Goal: Contribute content

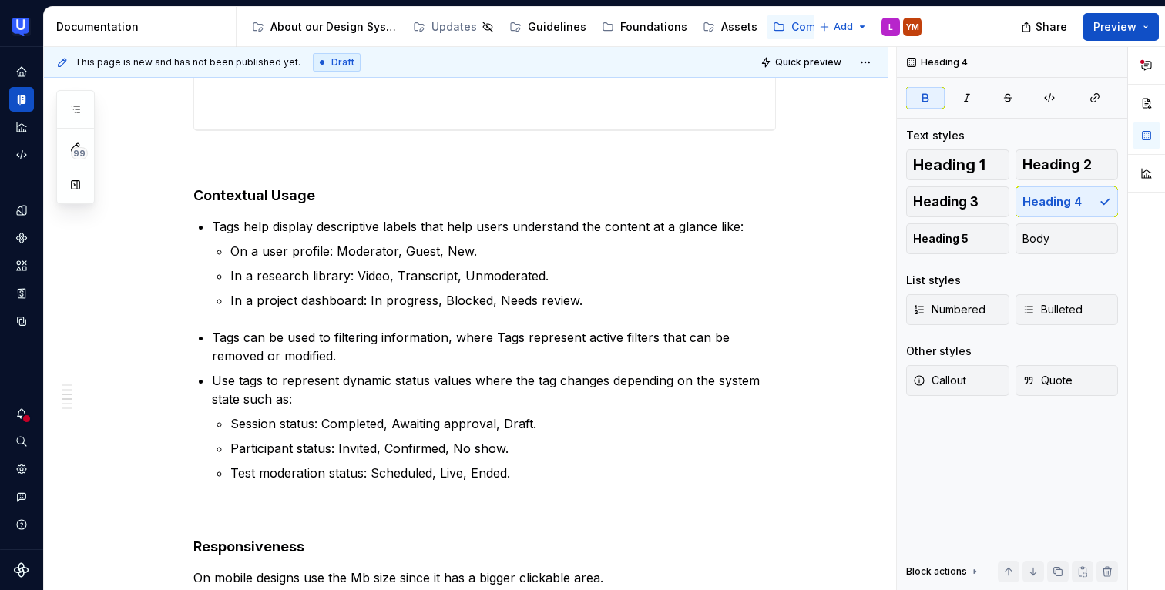
scroll to position [1046, 0]
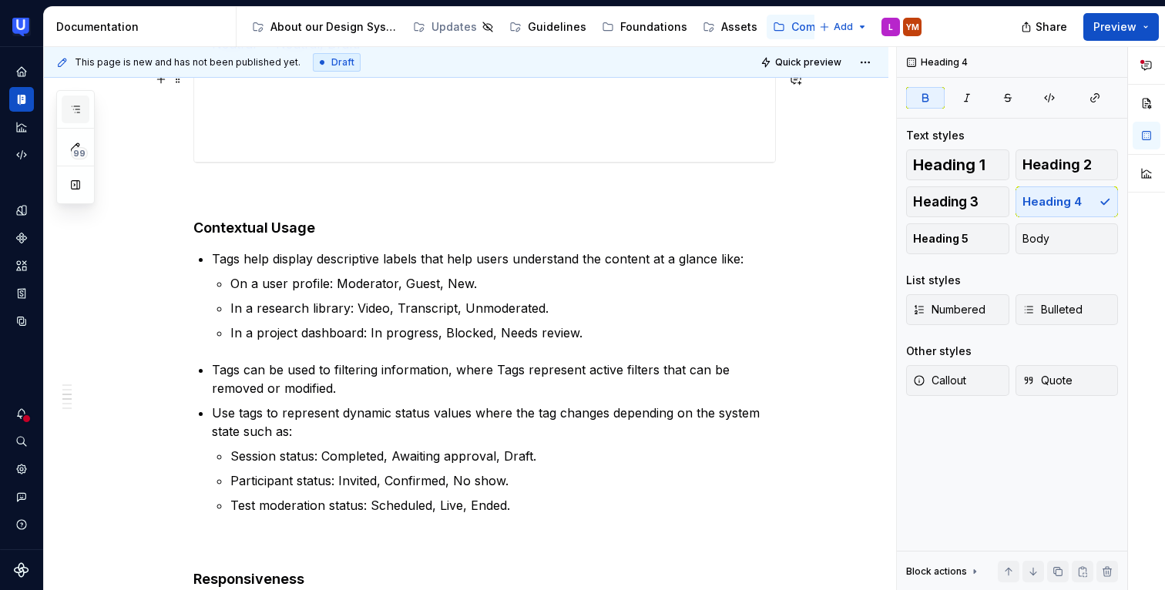
click at [86, 110] on button "button" at bounding box center [76, 110] width 28 height 28
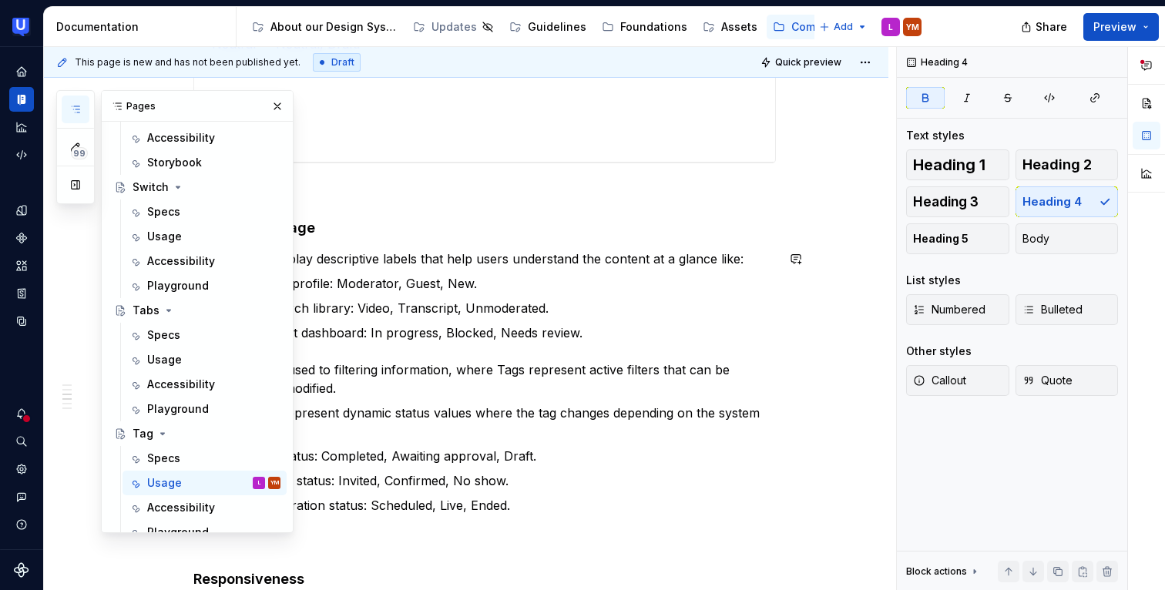
scroll to position [744, 0]
click at [23, 425] on div "Notifications" at bounding box center [21, 413] width 25 height 25
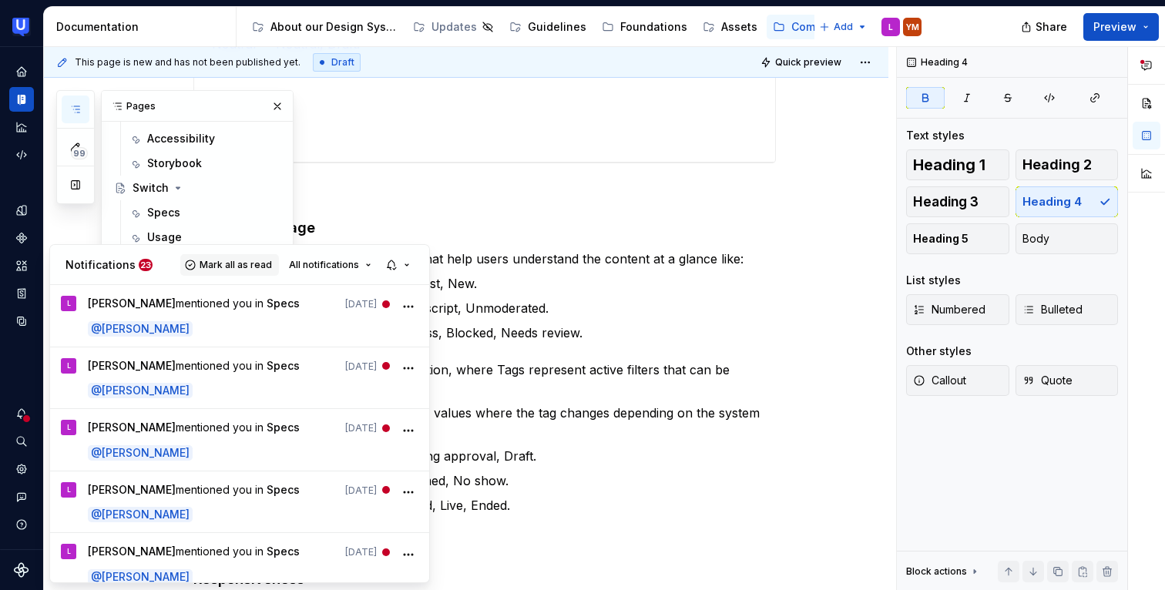
click at [234, 266] on span "Mark all as read" at bounding box center [236, 265] width 72 height 12
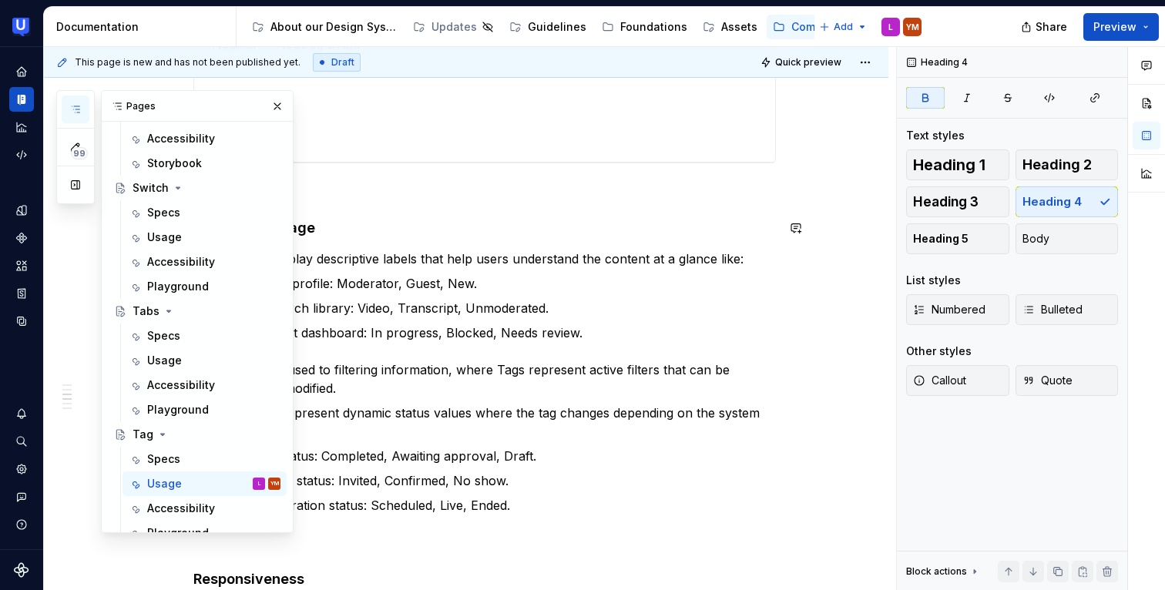
click at [419, 229] on html "UserTesting Design System YM Design system data Documentation Accessibility gui…" at bounding box center [582, 295] width 1165 height 590
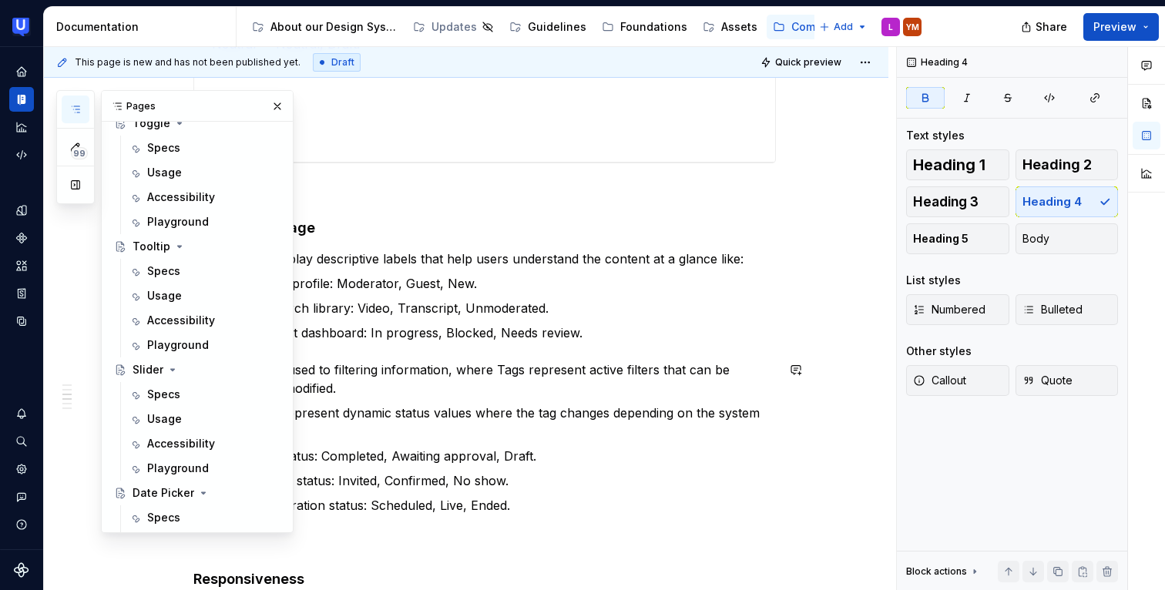
scroll to position [1377, 0]
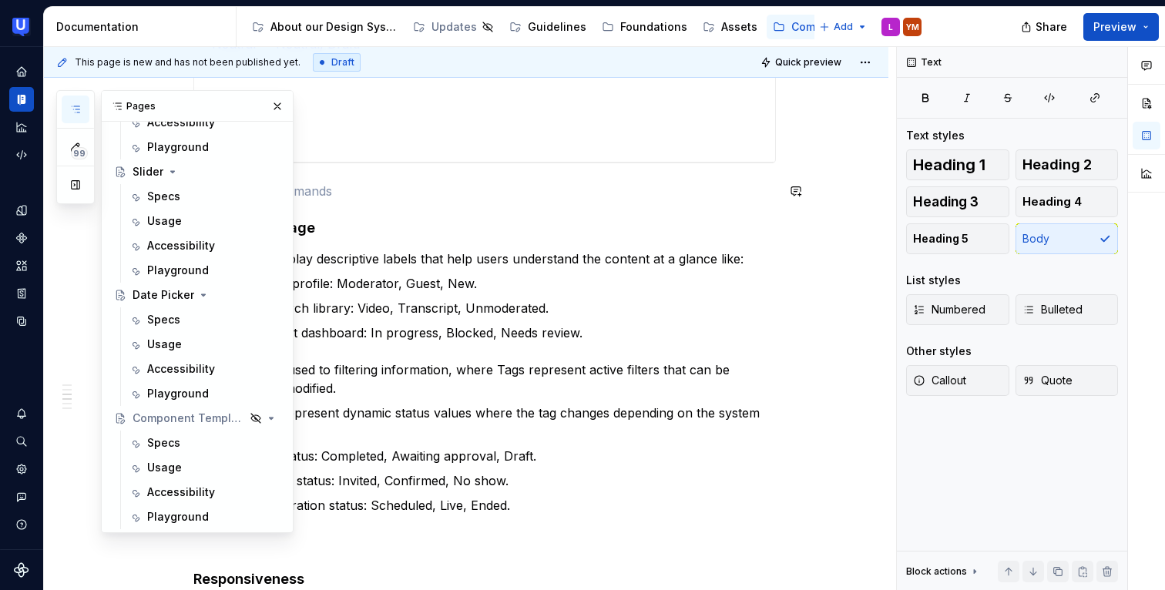
click at [399, 197] on p at bounding box center [484, 191] width 582 height 18
click at [285, 103] on button "button" at bounding box center [278, 107] width 22 height 22
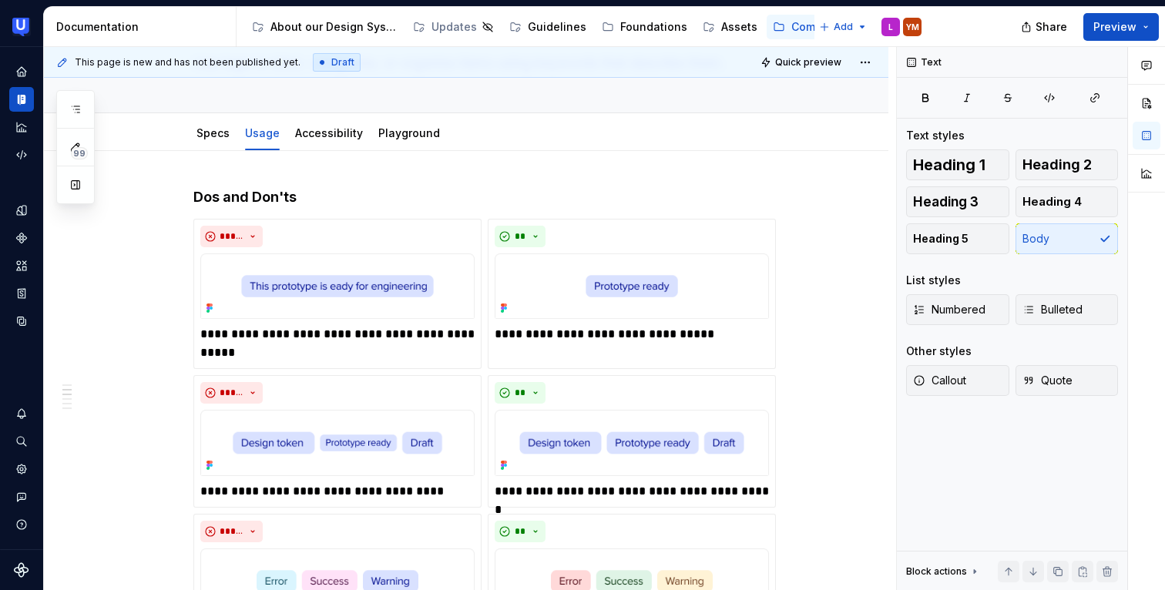
scroll to position [0, 0]
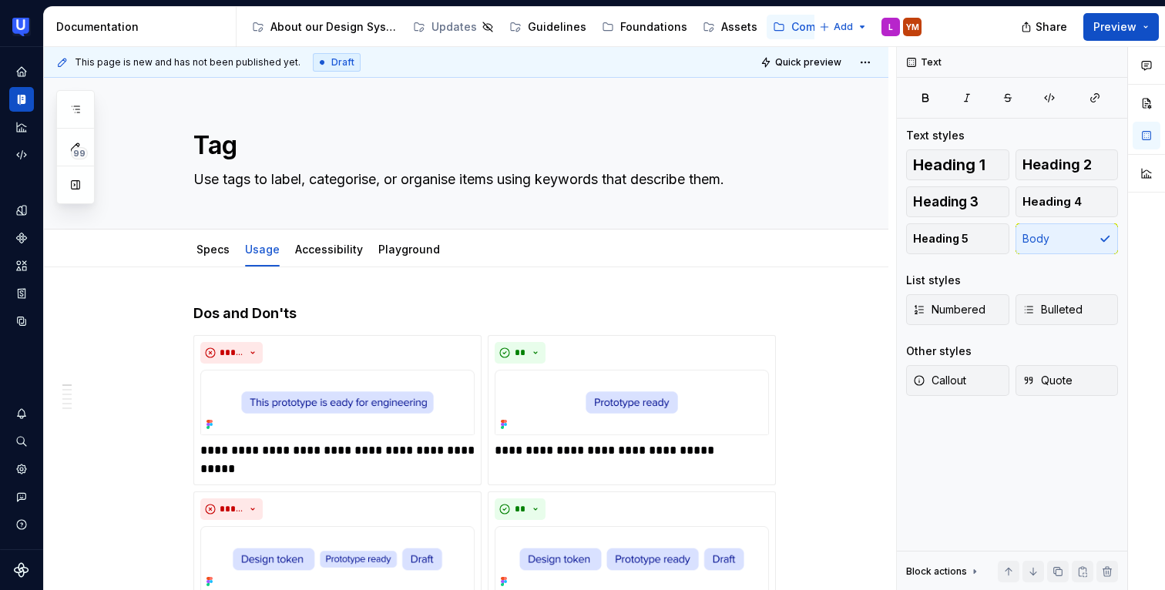
type textarea "*"
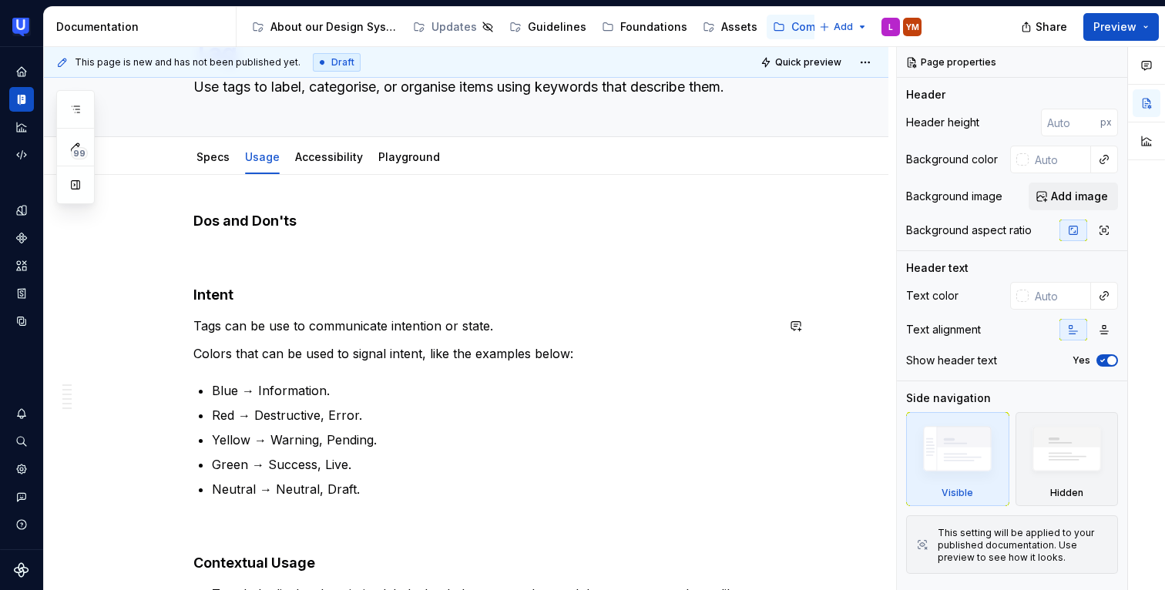
scroll to position [39, 0]
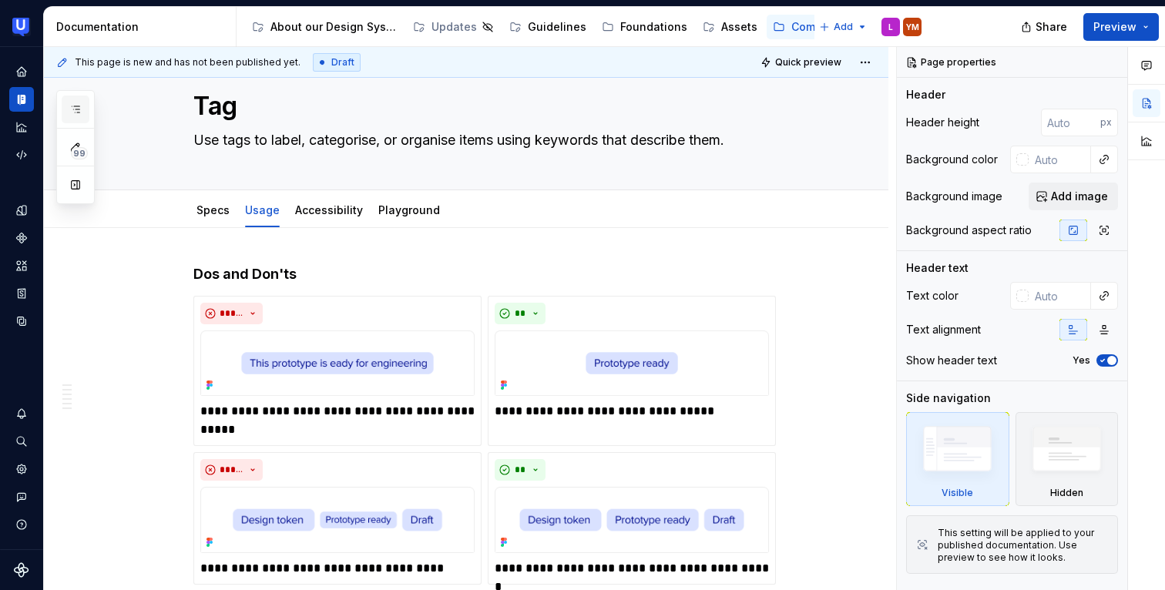
click at [76, 107] on icon "button" at bounding box center [75, 109] width 12 height 12
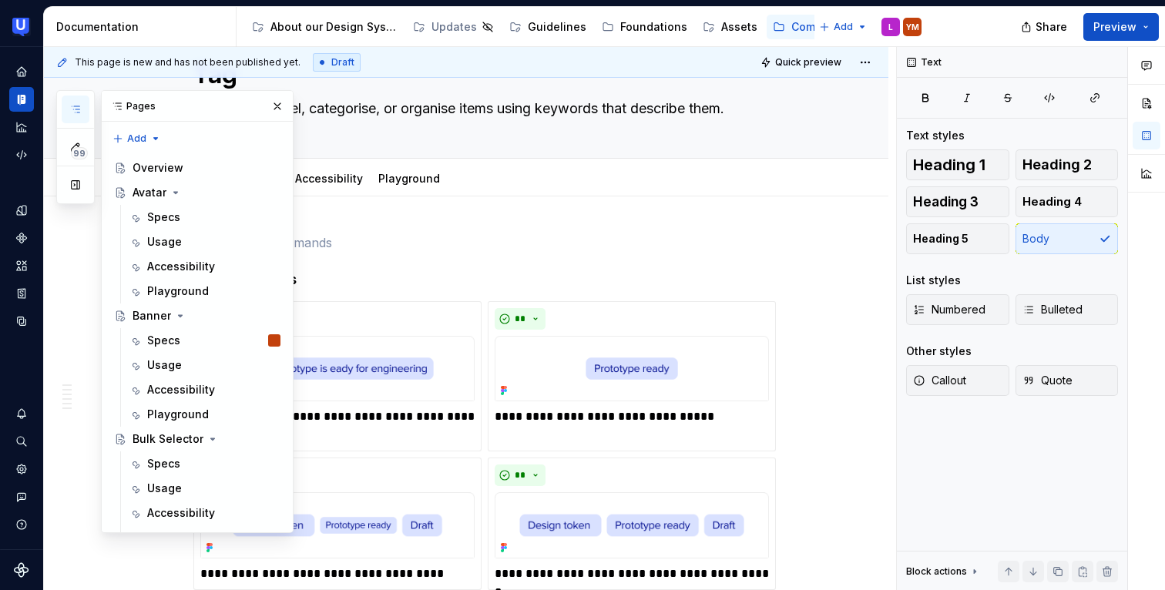
scroll to position [73, 0]
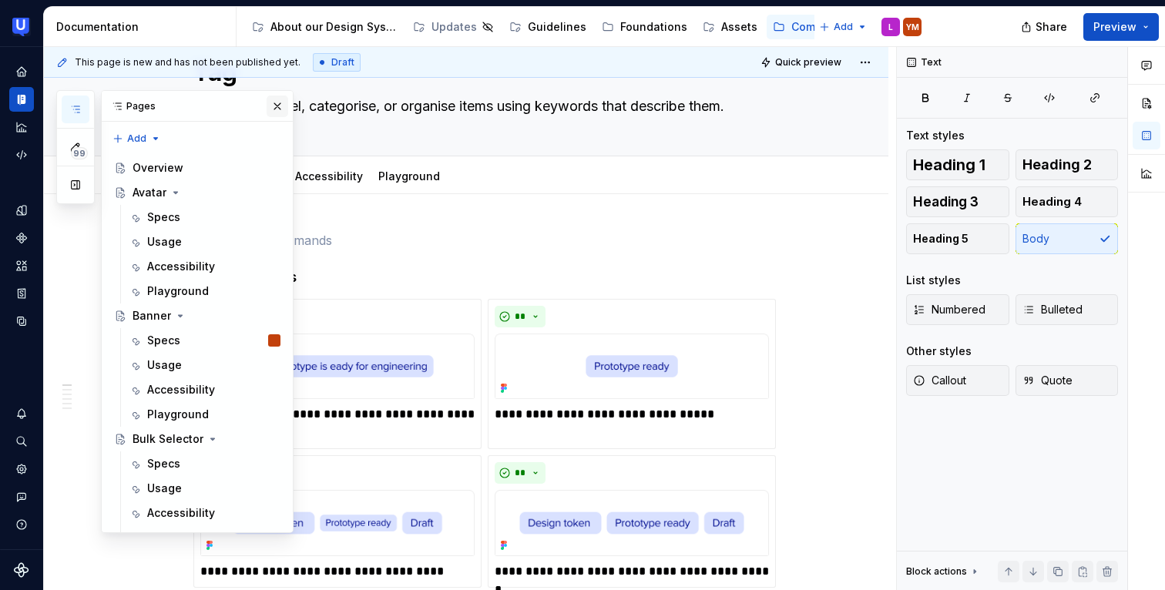
click at [285, 112] on button "button" at bounding box center [278, 107] width 22 height 22
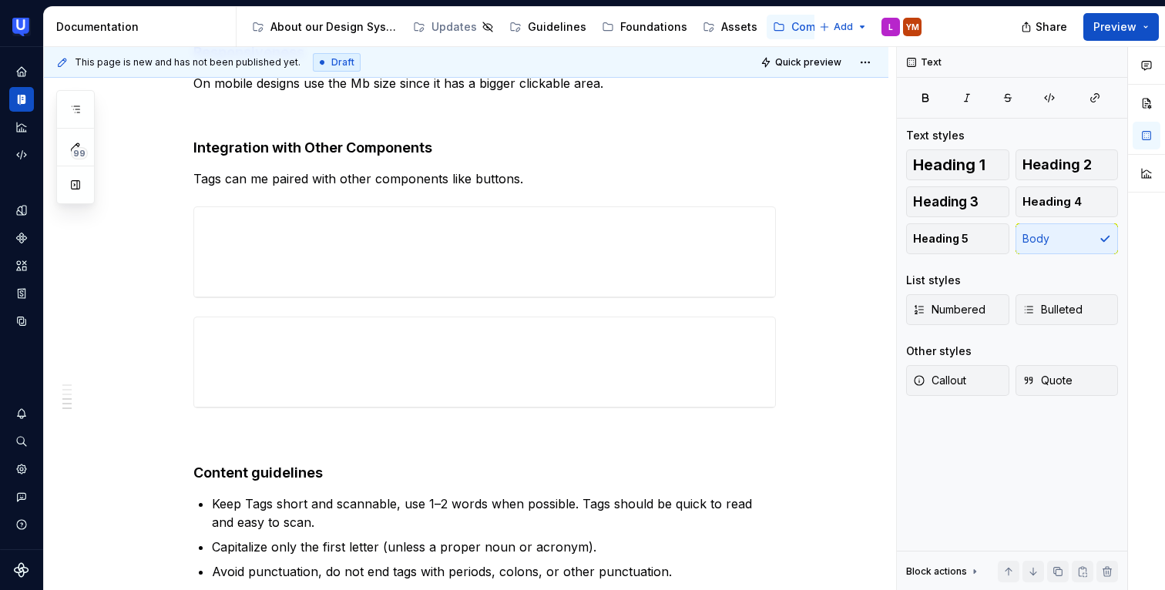
scroll to position [1626, 0]
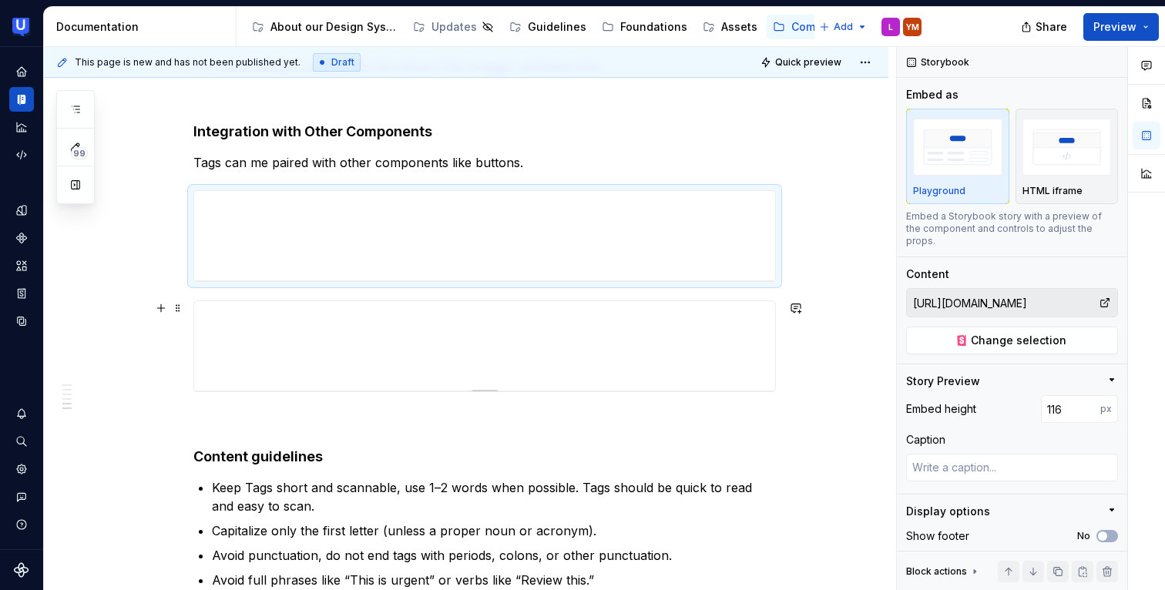
type textarea "*"
type input "[URL][DOMAIN_NAME]"
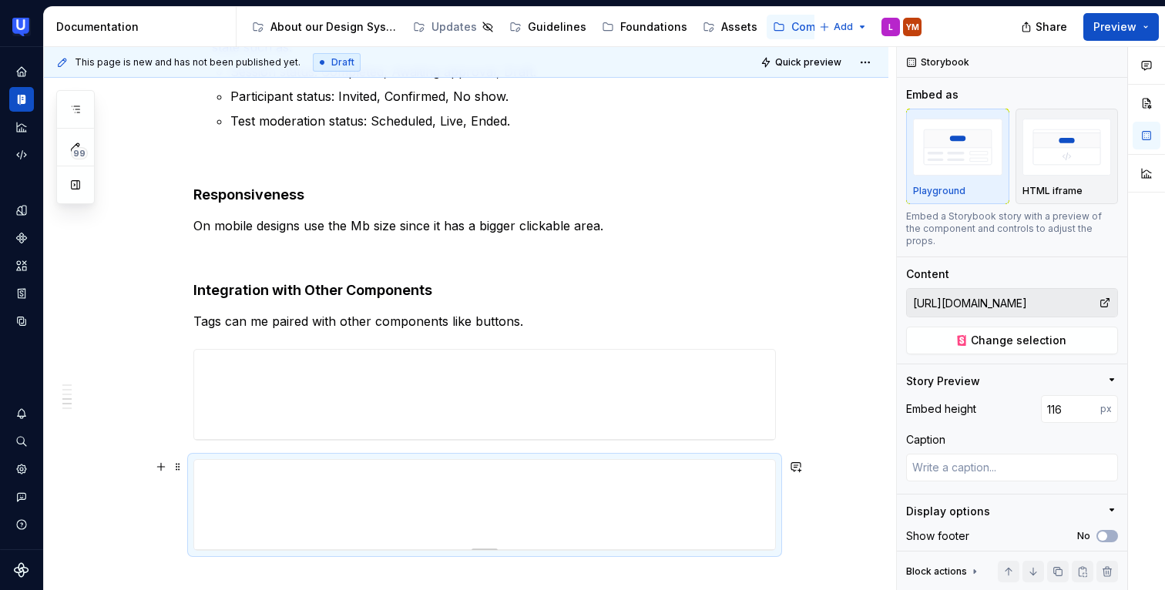
scroll to position [1531, 0]
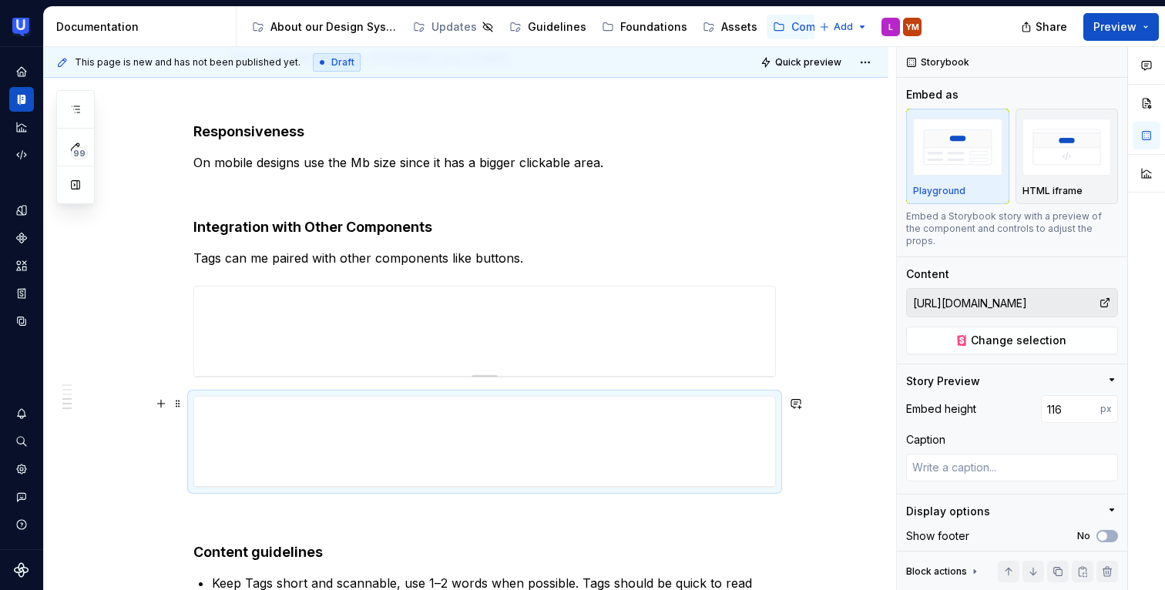
type textarea "*"
type input "[URL][DOMAIN_NAME]"
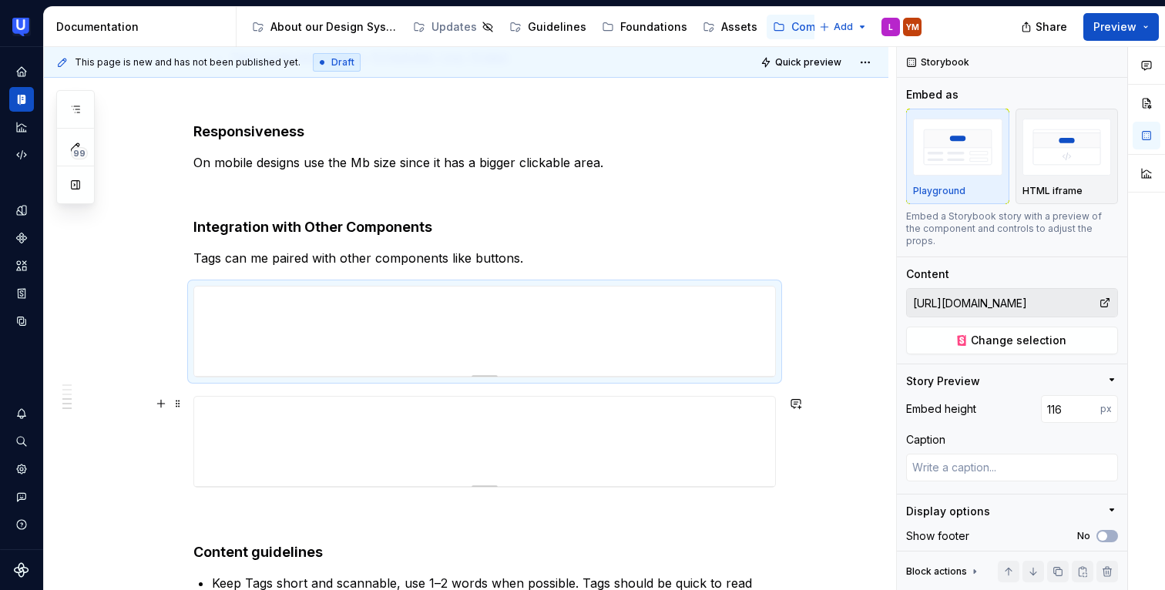
type textarea "*"
type input "[URL][DOMAIN_NAME]"
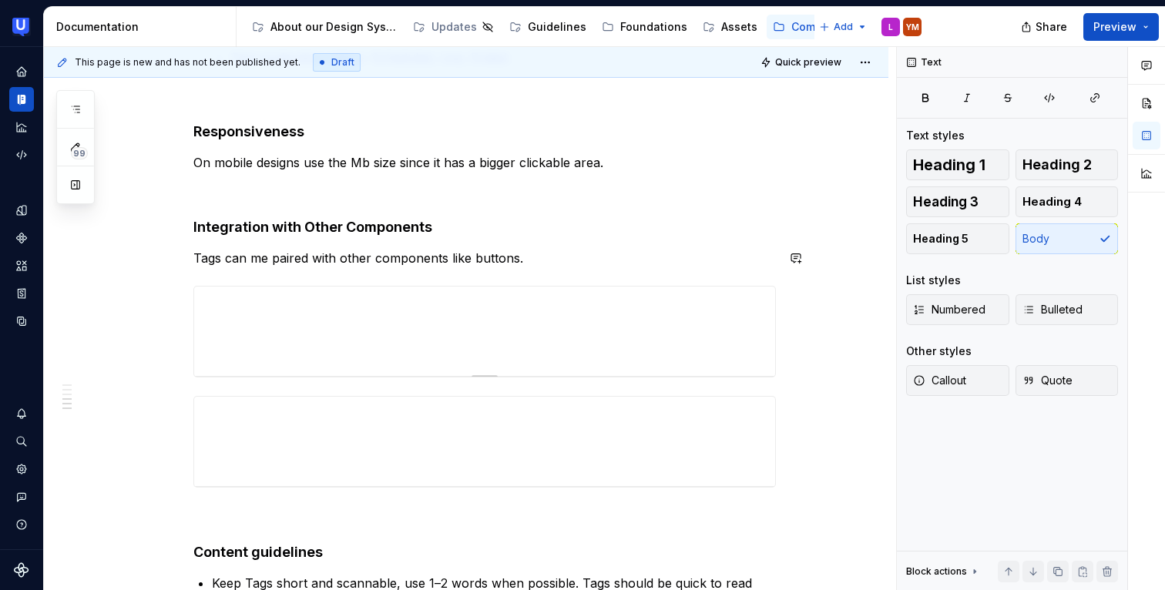
type textarea "*"
